Goal: Task Accomplishment & Management: Use online tool/utility

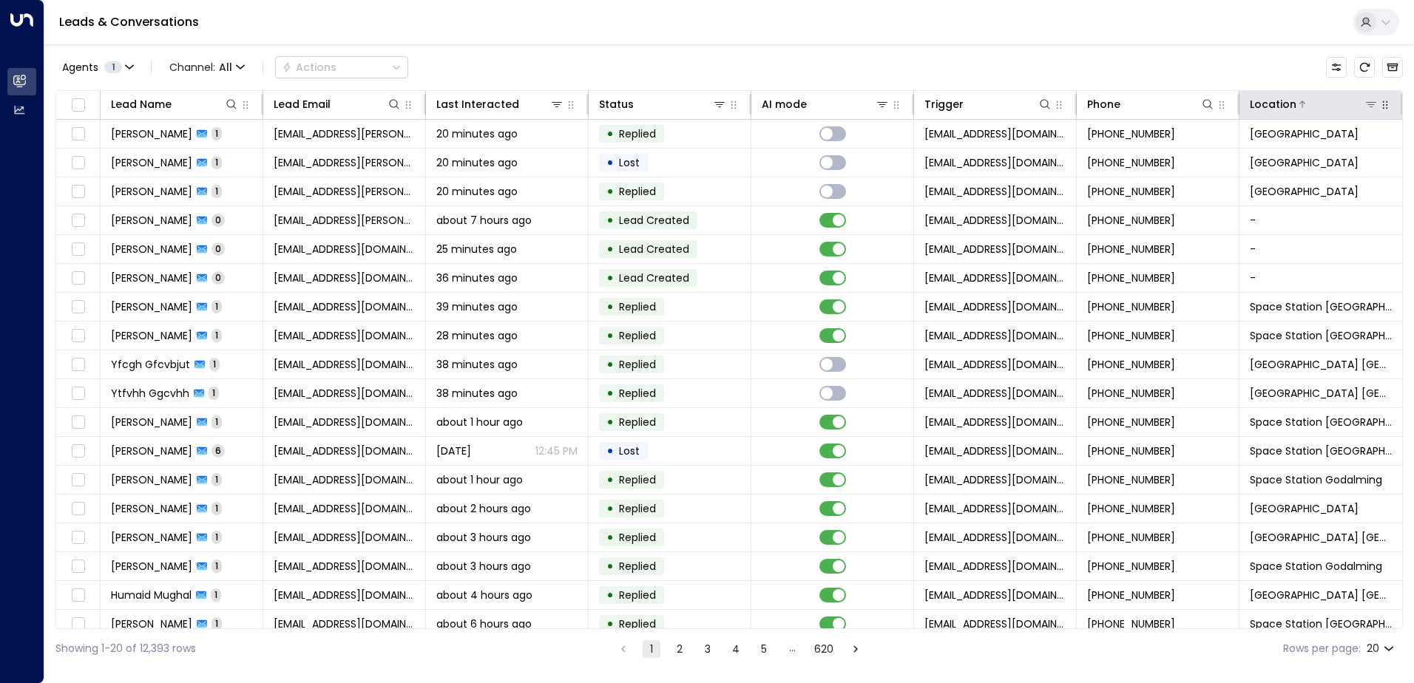
click at [1365, 101] on icon at bounding box center [1371, 104] width 12 height 12
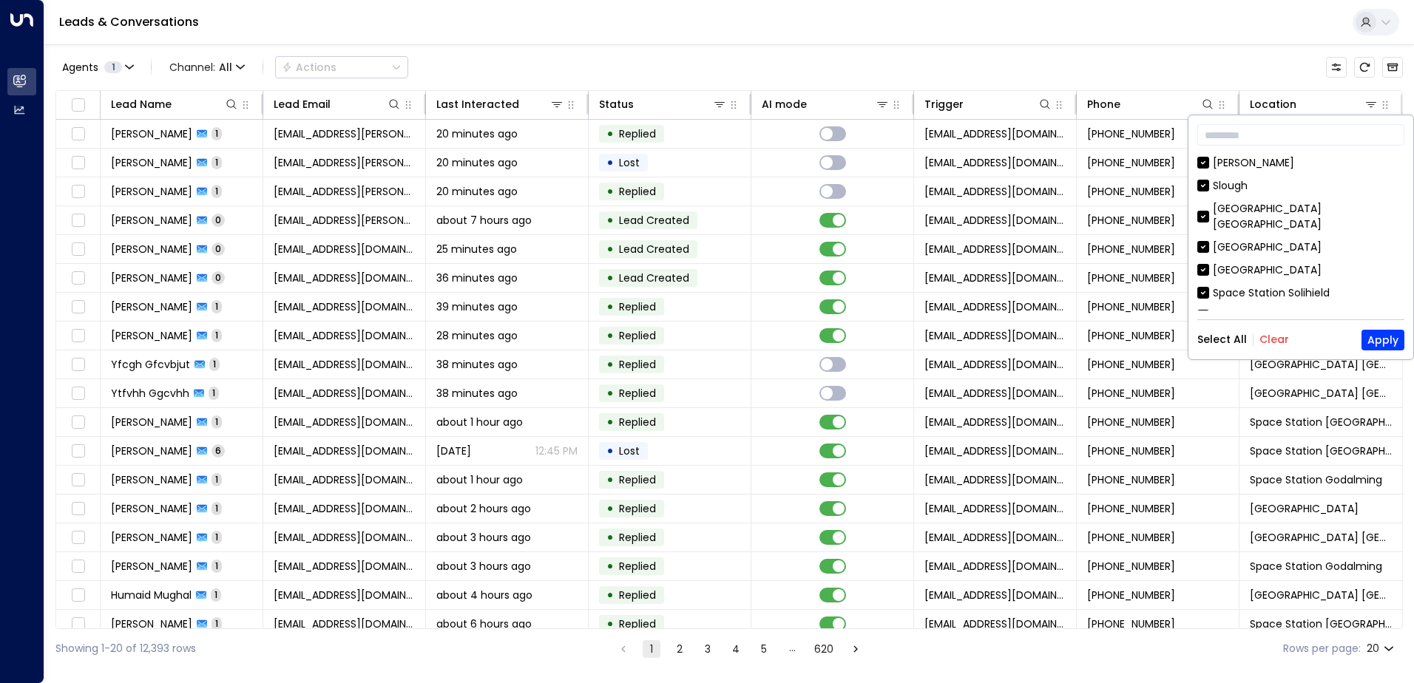
click at [1266, 339] on button "Clear" at bounding box center [1274, 339] width 30 height 12
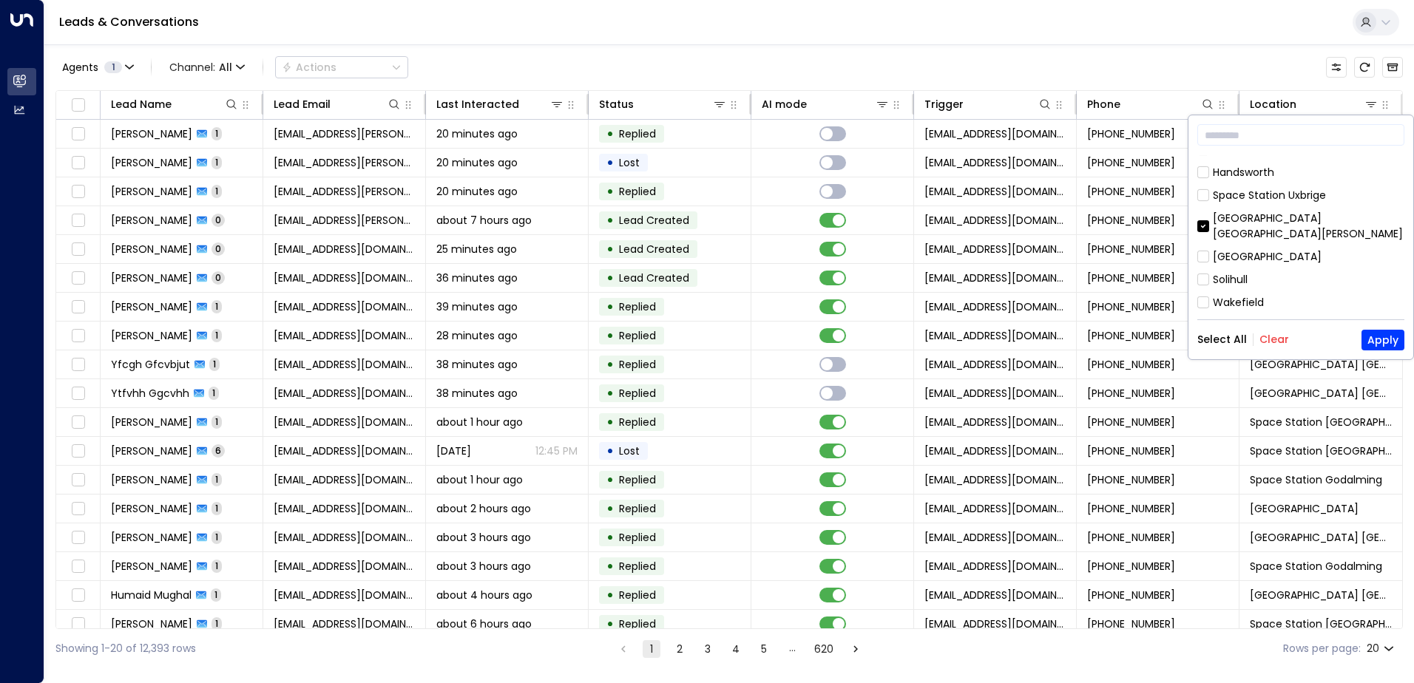
scroll to position [800, 0]
click at [1385, 342] on button "Apply" at bounding box center [1382, 340] width 43 height 21
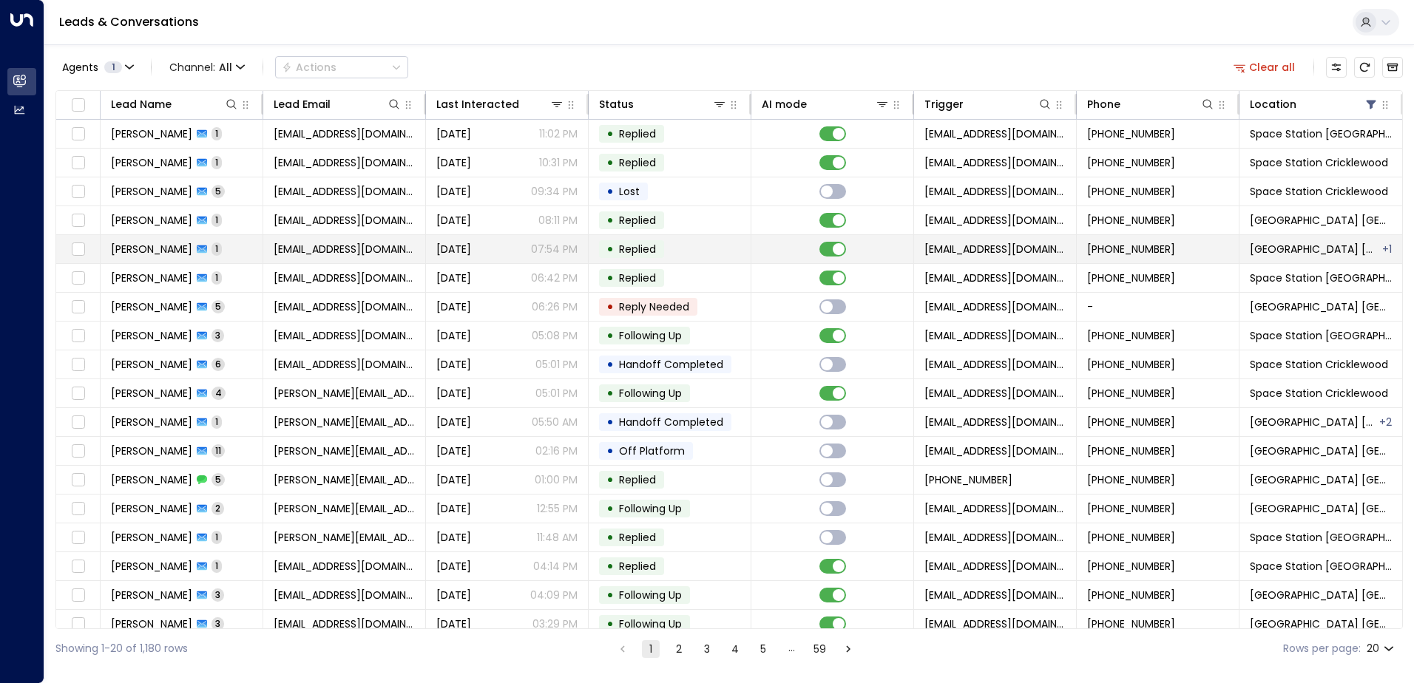
click at [192, 245] on span "[PERSON_NAME]" at bounding box center [151, 249] width 81 height 15
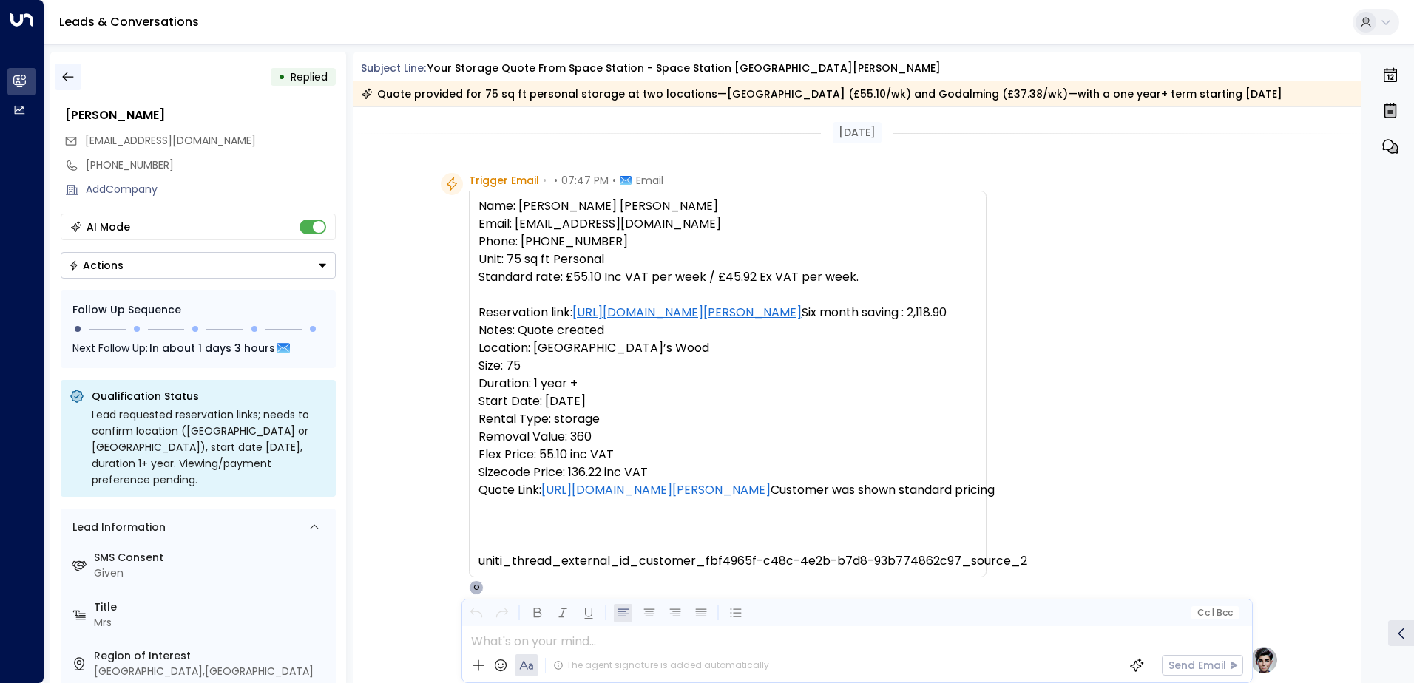
click at [69, 69] on icon "button" at bounding box center [68, 76] width 15 height 15
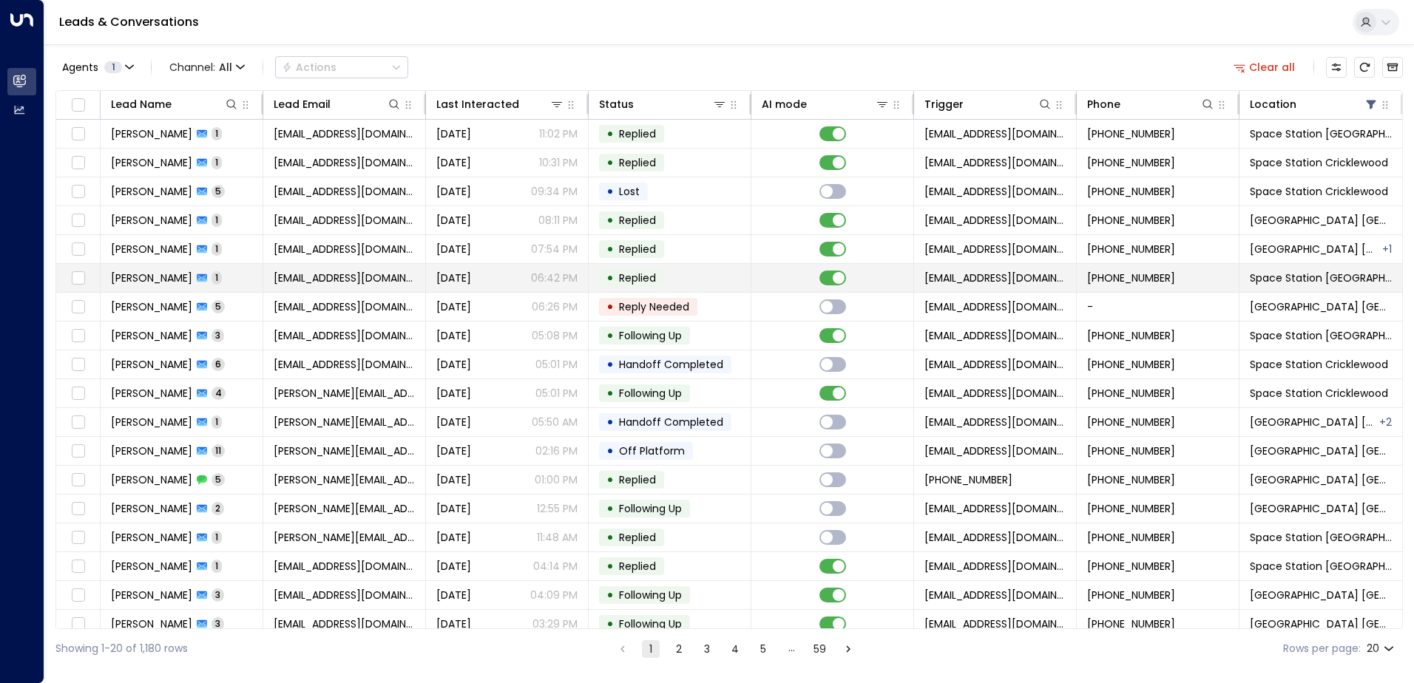
click at [191, 281] on span "[PERSON_NAME]" at bounding box center [151, 278] width 81 height 15
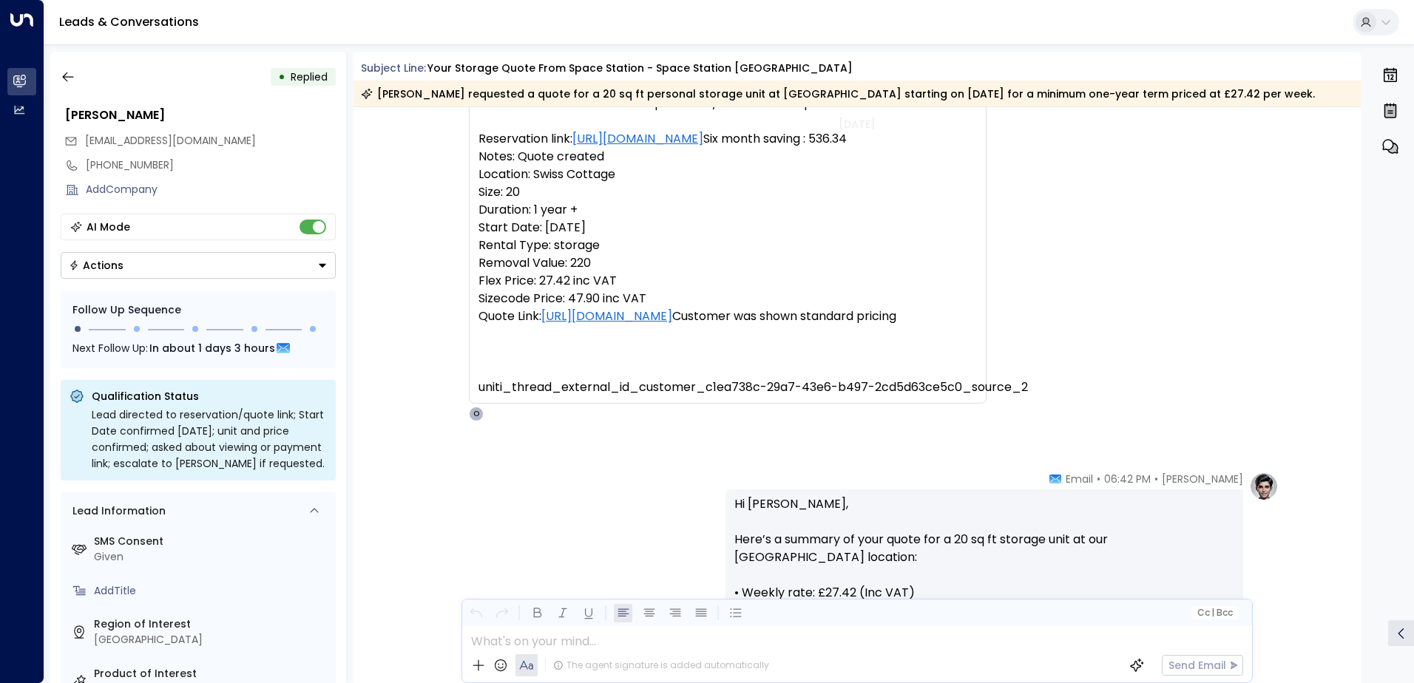
scroll to position [114, 0]
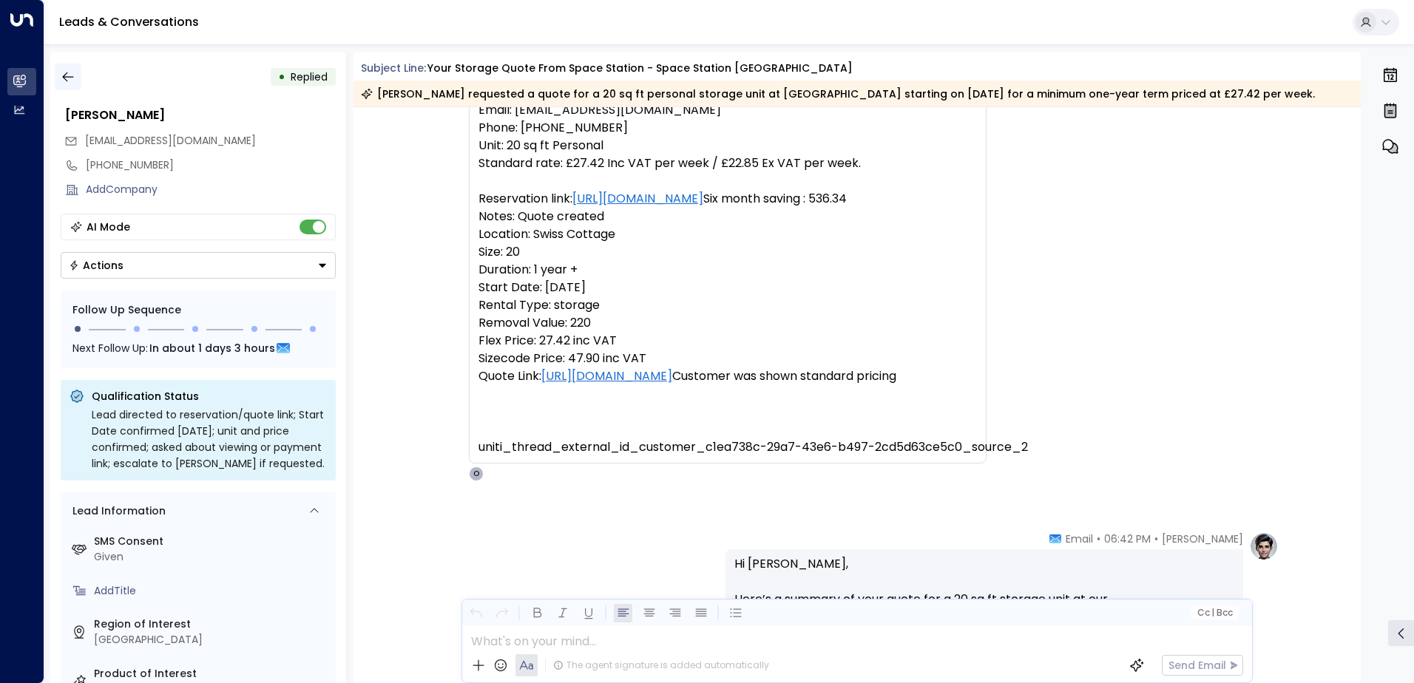
click at [71, 80] on icon "button" at bounding box center [68, 76] width 15 height 15
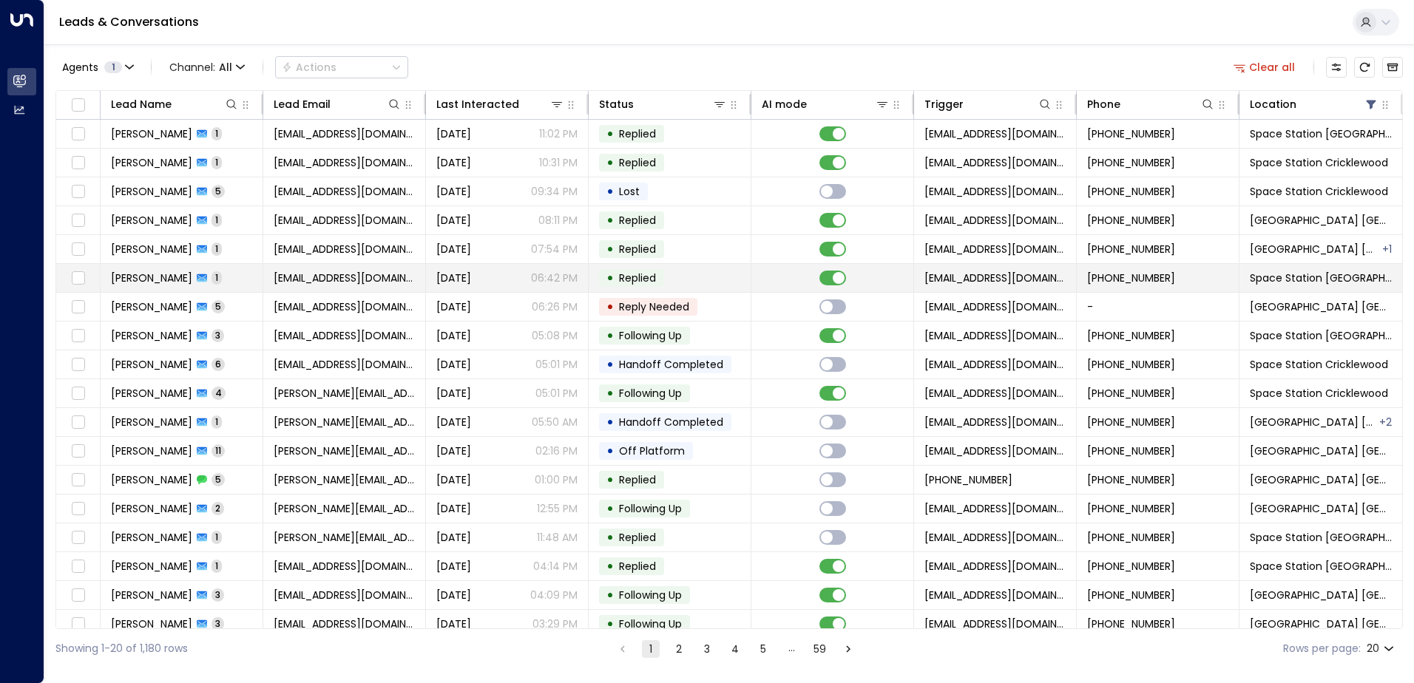
click at [135, 277] on span "[PERSON_NAME]" at bounding box center [151, 278] width 81 height 15
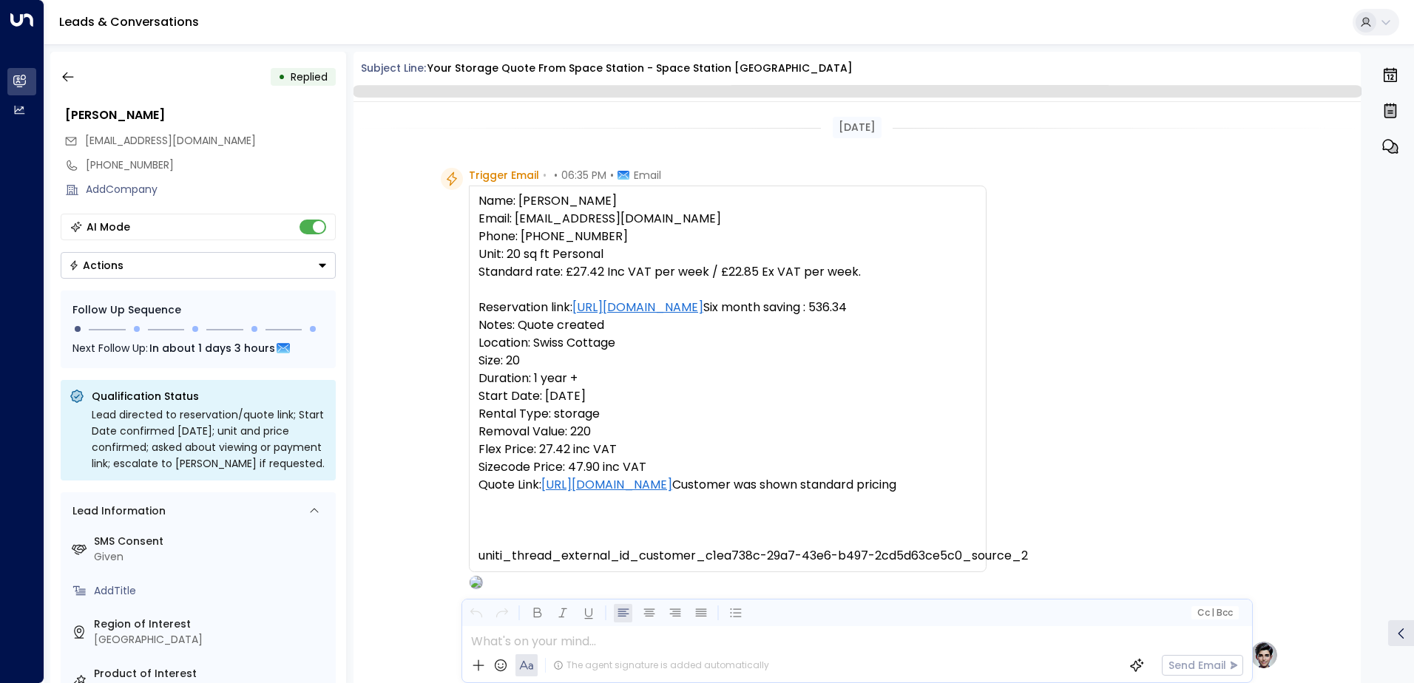
scroll to position [557, 0]
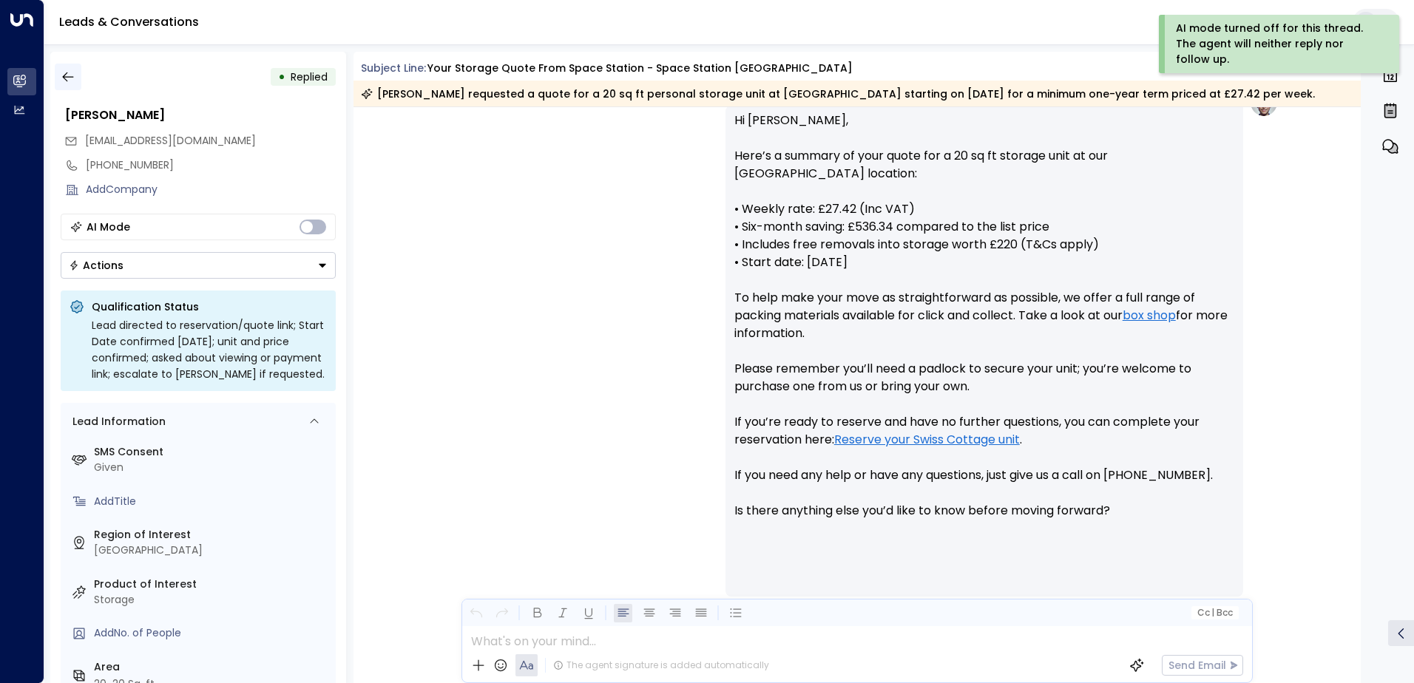
click at [67, 76] on icon "button" at bounding box center [68, 76] width 15 height 15
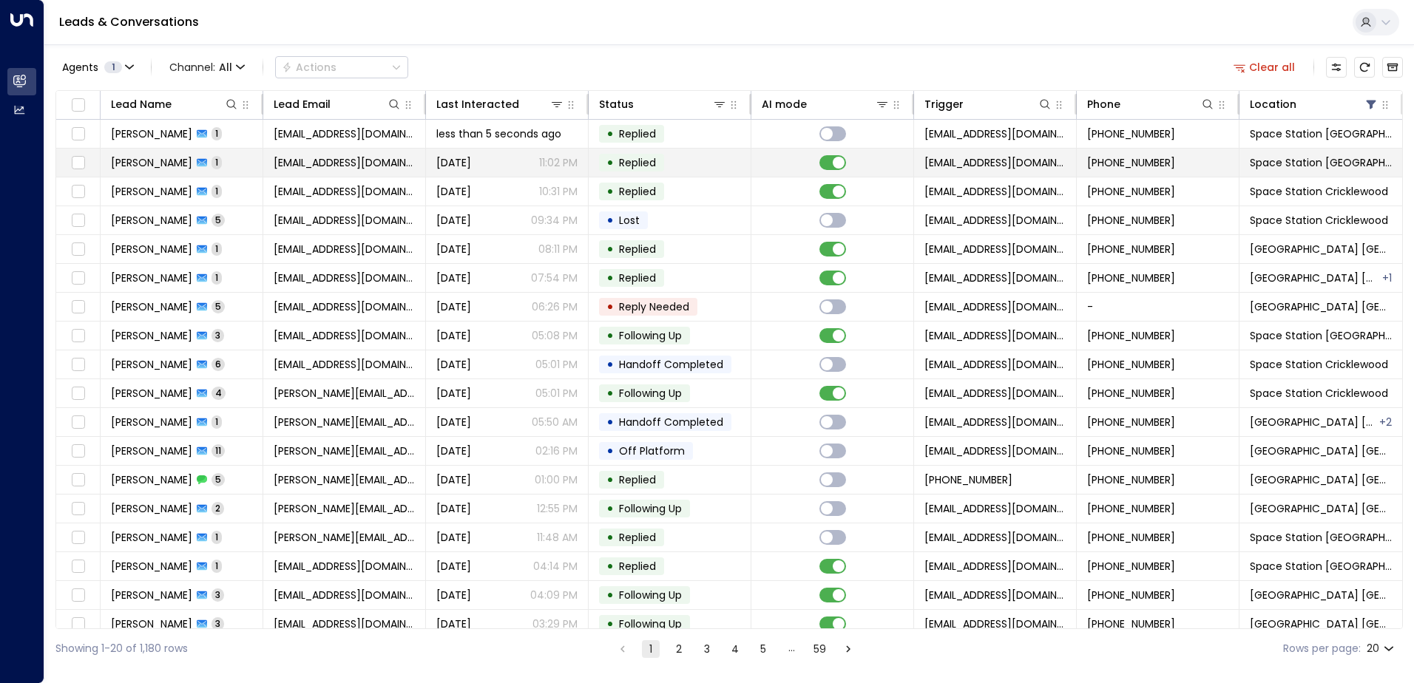
click at [162, 163] on div "[PERSON_NAME] 1" at bounding box center [166, 162] width 111 height 15
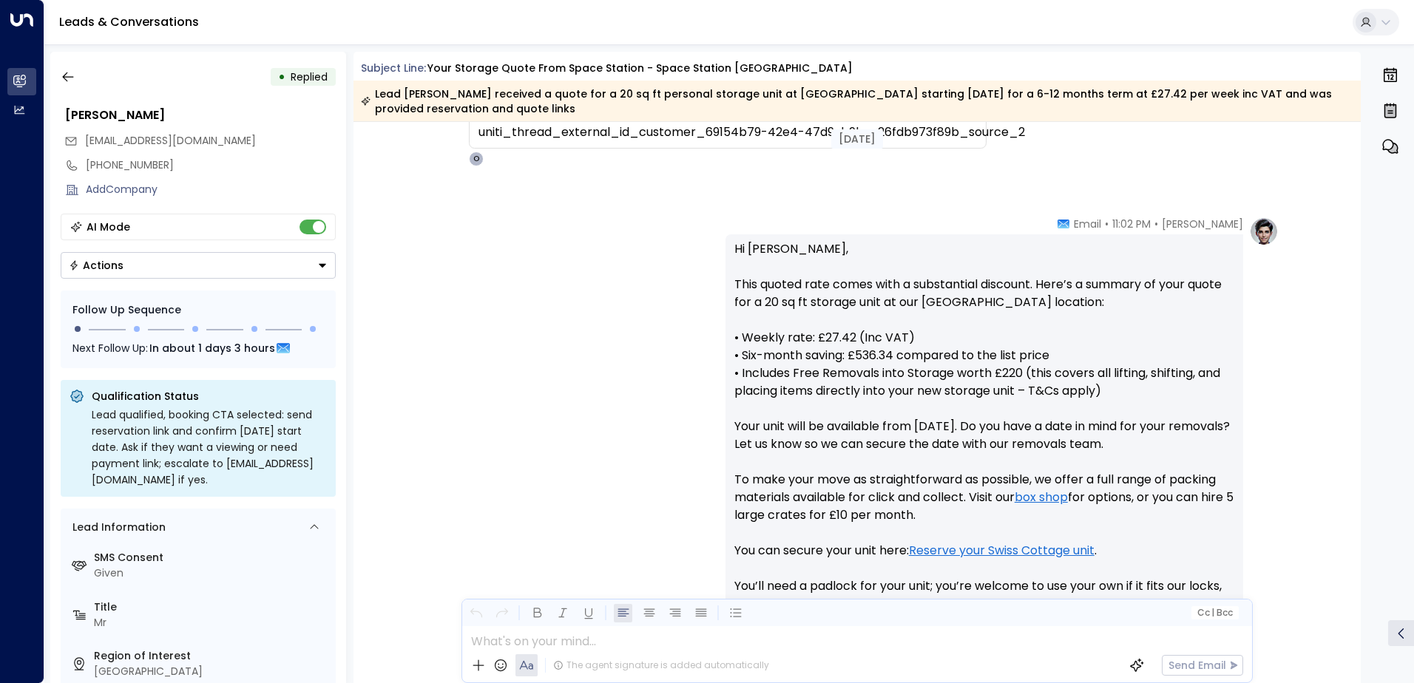
scroll to position [669, 0]
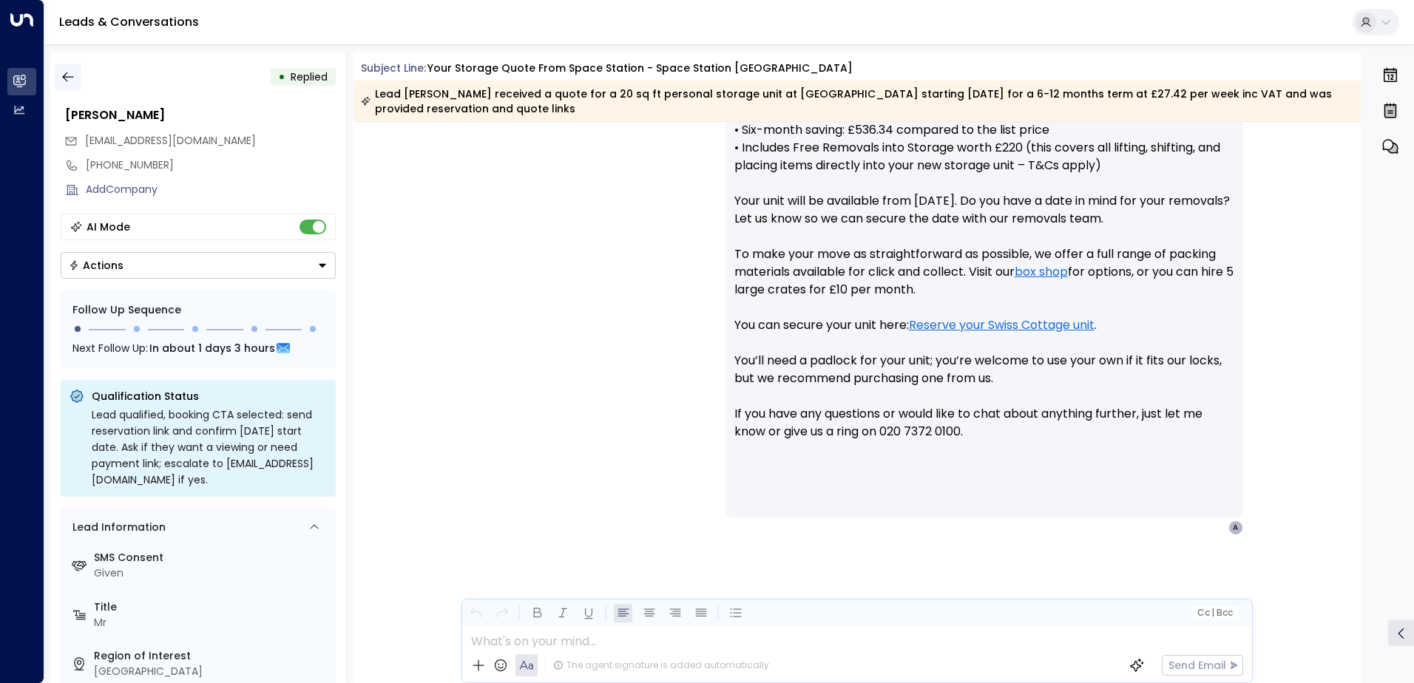
click at [68, 72] on icon "button" at bounding box center [68, 76] width 15 height 15
